Goal: Complete application form

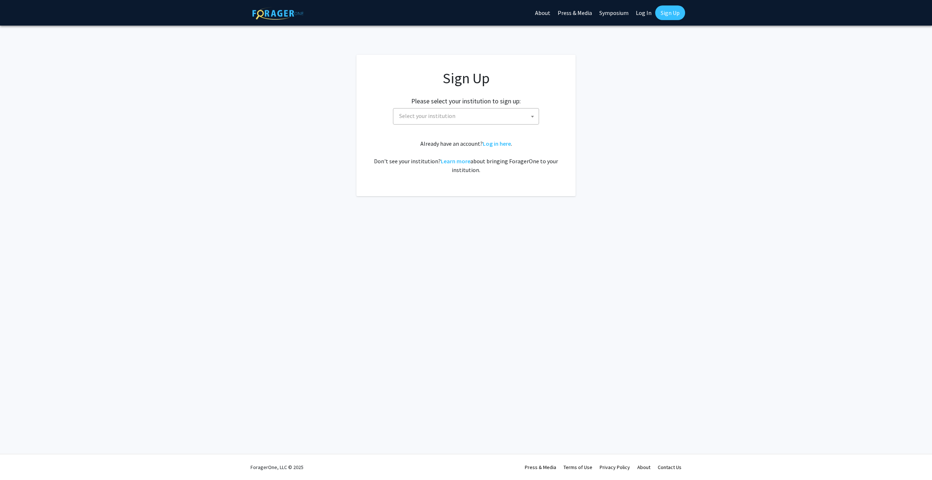
click at [523, 114] on span "Select your institution" at bounding box center [467, 115] width 142 height 15
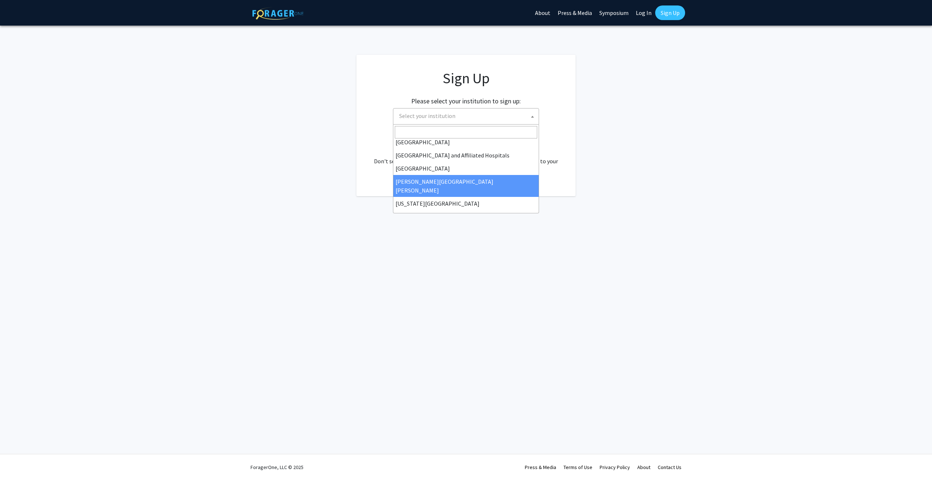
select select "1"
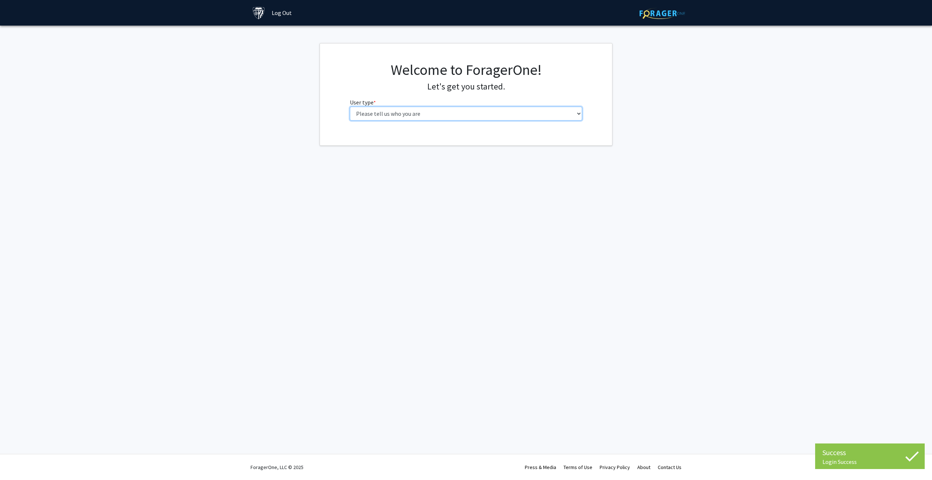
click at [446, 110] on select "Please tell us who you are Undergraduate Student Master's Student Doctoral Cand…" at bounding box center [466, 114] width 233 height 14
select select "2: masters"
click at [350, 107] on select "Please tell us who you are Undergraduate Student Master's Student Doctoral Cand…" at bounding box center [466, 114] width 233 height 14
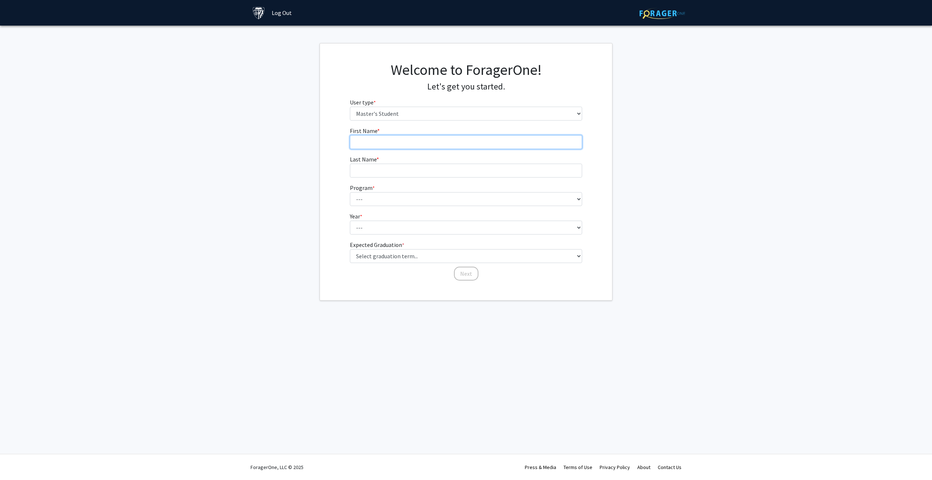
click at [399, 141] on input "First Name * required" at bounding box center [466, 142] width 233 height 14
type input "Diego"
type input "Molina"
click at [433, 194] on select "--- Anatomy Education Applied and Computational Mathematics Applied Biomedical …" at bounding box center [466, 199] width 233 height 14
select select "145: 144"
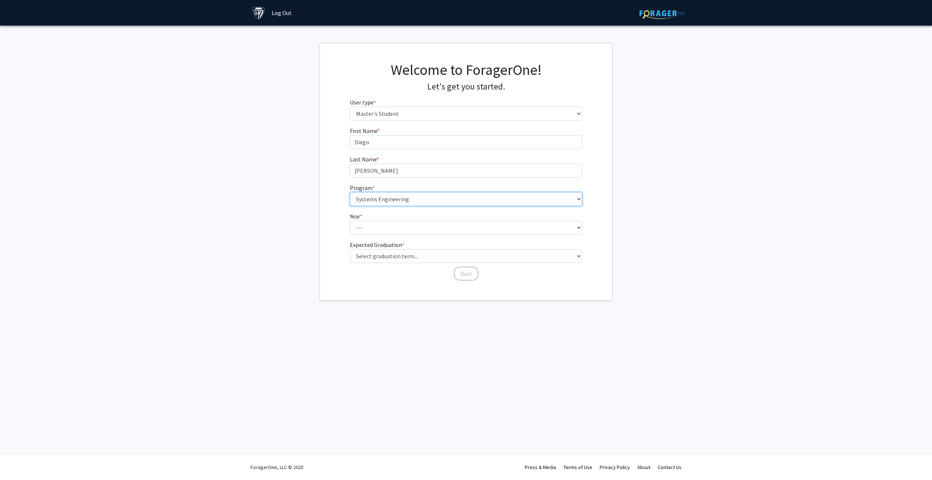
click at [350, 192] on select "--- Anatomy Education Applied and Computational Mathematics Applied Biomedical …" at bounding box center [466, 199] width 233 height 14
click at [390, 225] on select "--- First Year Second Year" at bounding box center [466, 227] width 233 height 14
select select "1: first_year"
click at [350, 220] on select "--- First Year Second Year" at bounding box center [466, 227] width 233 height 14
click at [435, 256] on select "Select graduation term... Spring 2025 Summer 2025 Fall 2025 Winter 2025 Spring …" at bounding box center [466, 256] width 233 height 14
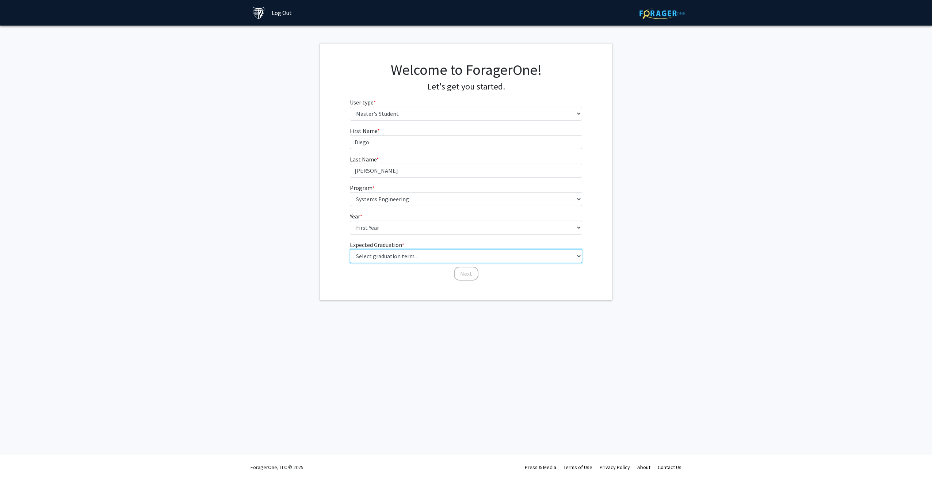
select select "8: winter_2026"
click at [350, 249] on select "Select graduation term... Spring 2025 Summer 2025 Fall 2025 Winter 2025 Spring …" at bounding box center [466, 256] width 233 height 14
click at [467, 275] on button "Next" at bounding box center [466, 273] width 24 height 14
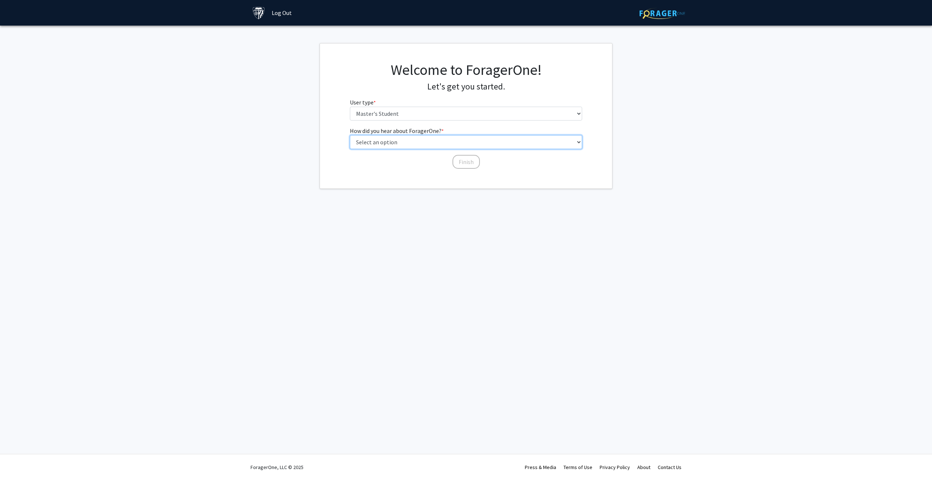
click at [431, 141] on select "Select an option Peer/student recommendation Faculty/staff recommendation Unive…" at bounding box center [466, 142] width 233 height 14
select select "1: peer_recommendation"
click at [350, 135] on select "Select an option Peer/student recommendation Faculty/staff recommendation Unive…" at bounding box center [466, 142] width 233 height 14
click at [460, 166] on button "Finish" at bounding box center [465, 162] width 27 height 14
